Goal: Find contact information: Find contact information

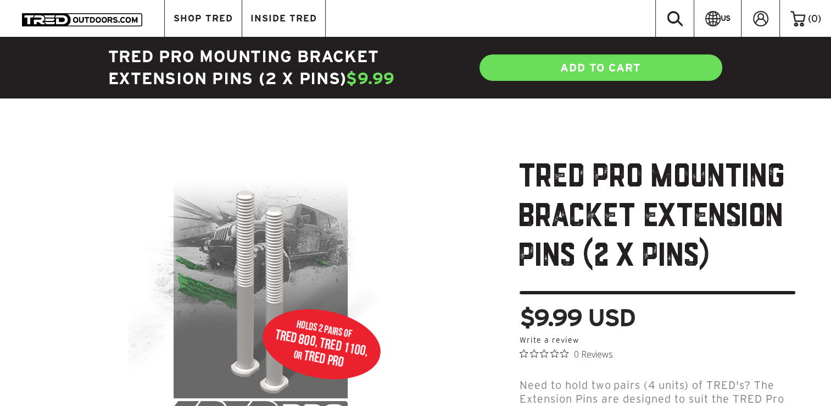
drag, startPoint x: 11, startPoint y: 162, endPoint x: 31, endPoint y: 143, distance: 27.2
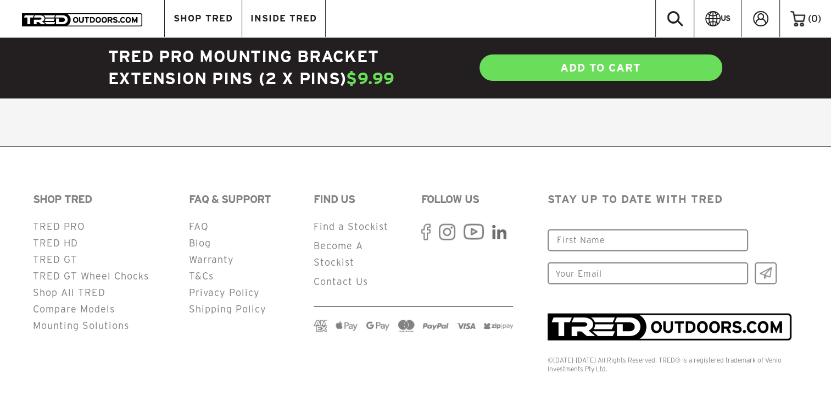
scroll to position [2614, 0]
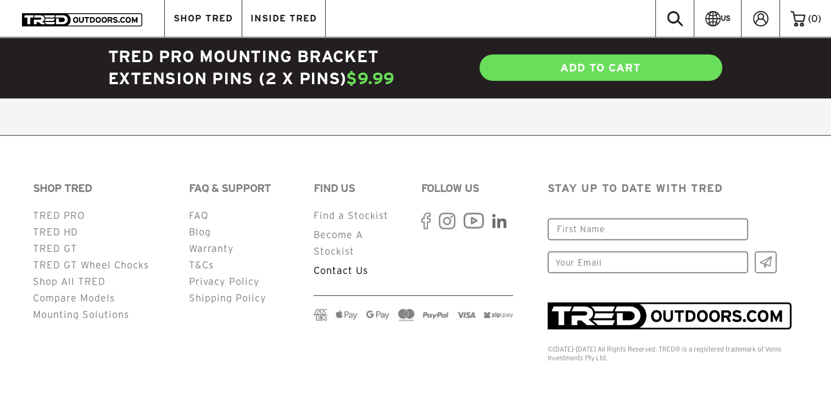
click at [335, 272] on link "Contact Us" at bounding box center [341, 270] width 54 height 10
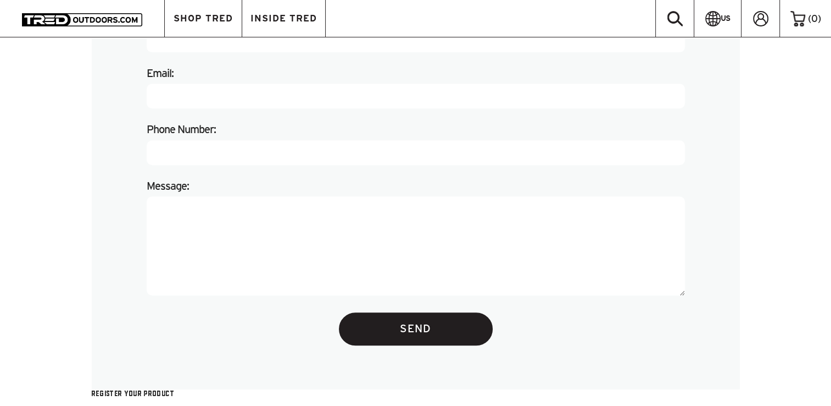
scroll to position [370, 0]
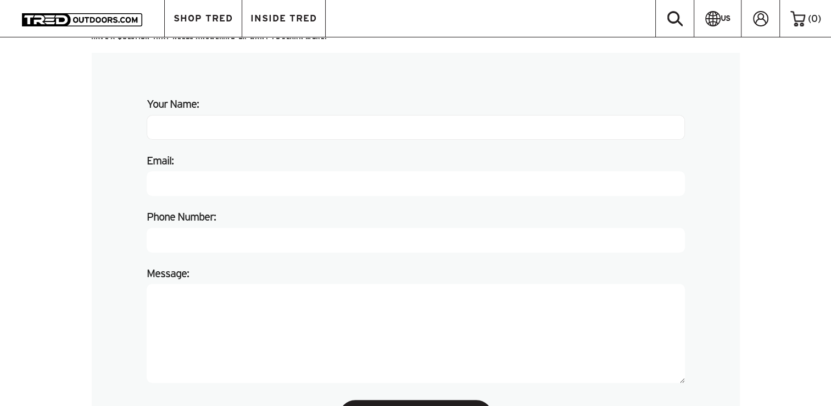
click at [207, 129] on input "Your Name:" at bounding box center [416, 127] width 539 height 25
type input "[PERSON_NAME]"
type input "[EMAIL_ADDRESS][DOMAIN_NAME]"
type input "057428897605"
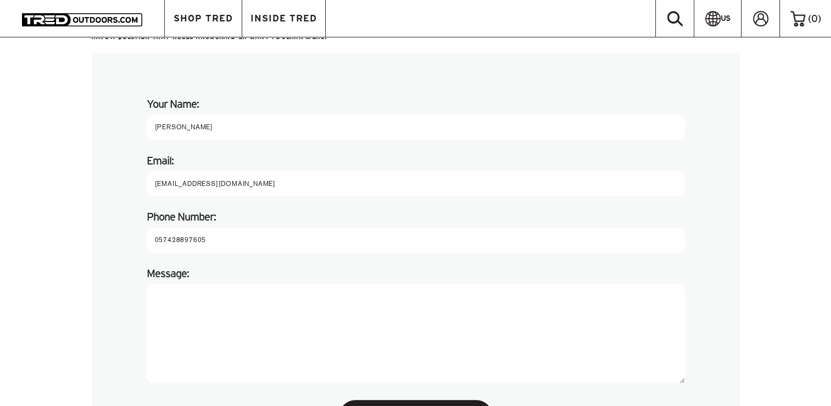
paste textarea "Dear Friends: We are specialized in producing all types of metal parts. If you …"
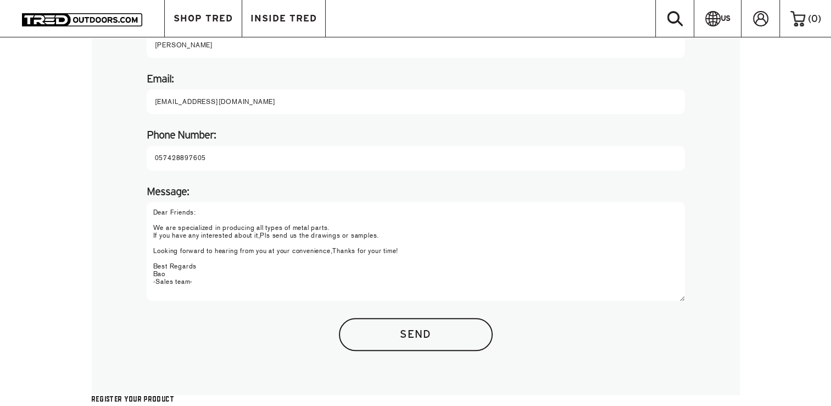
scroll to position [480, 0]
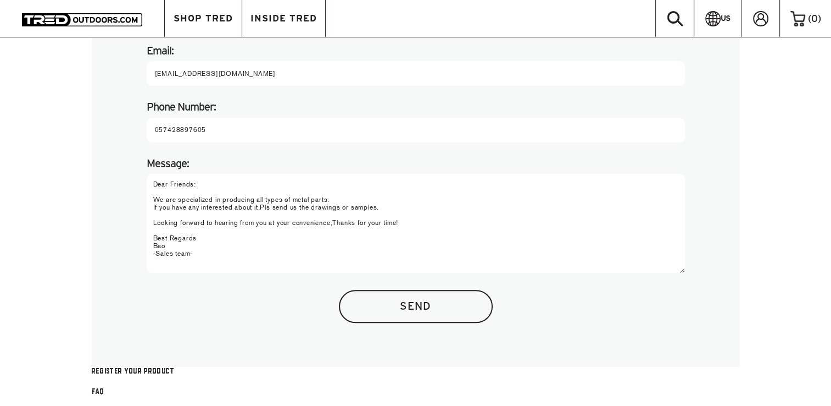
type textarea "Dear Friends: We are specialized in producing all types of metal parts. If you …"
click at [365, 300] on input "Send" at bounding box center [416, 306] width 154 height 33
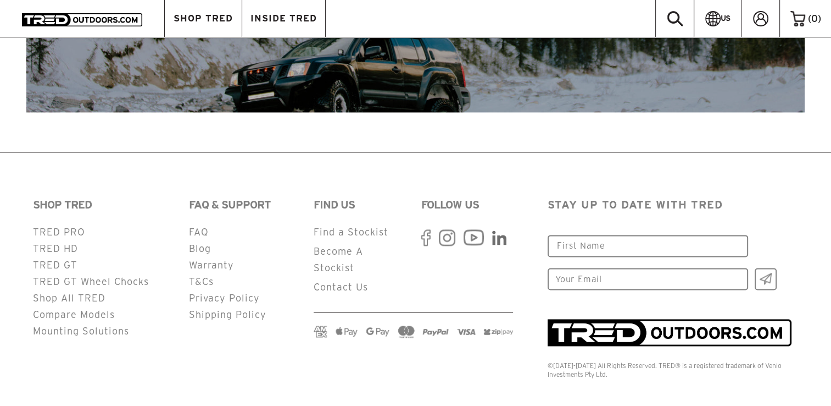
scroll to position [1474, 0]
